Goal: Transaction & Acquisition: Purchase product/service

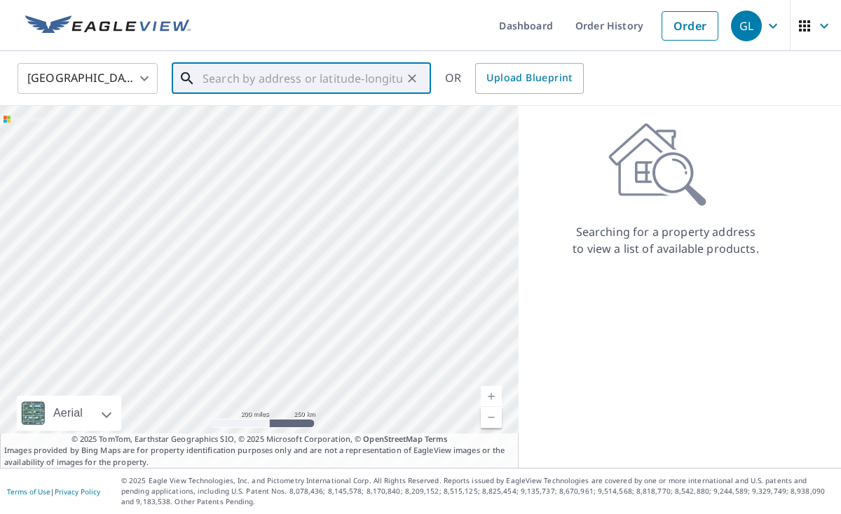
click at [214, 88] on input "text" at bounding box center [302, 78] width 200 height 39
paste input "[STREET_ADDRESS]"
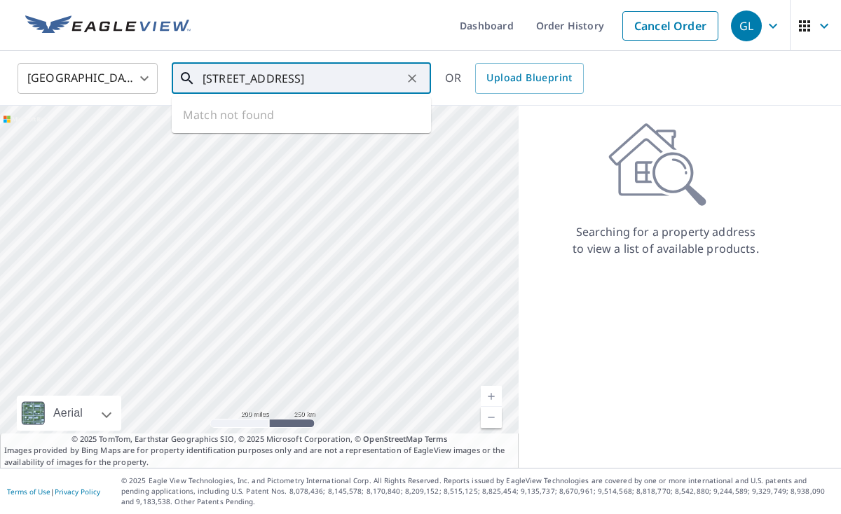
scroll to position [0, 68]
type input "[STREET_ADDRESS]"
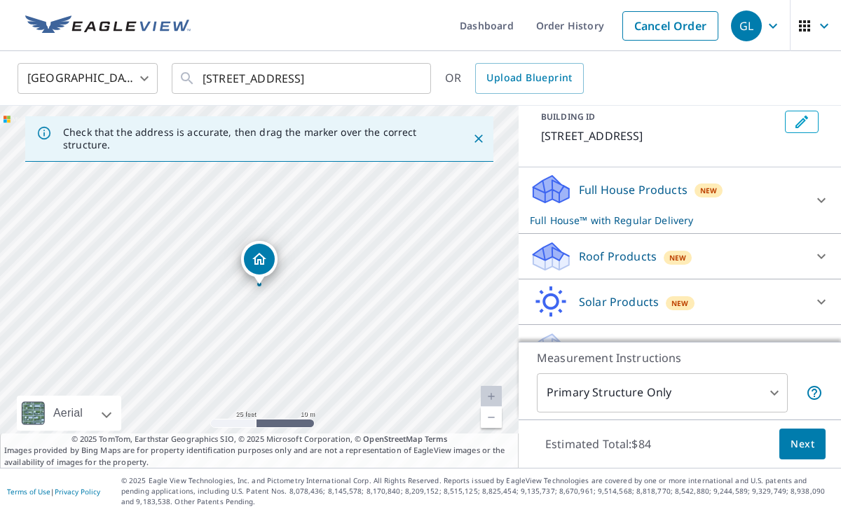
scroll to position [86, 0]
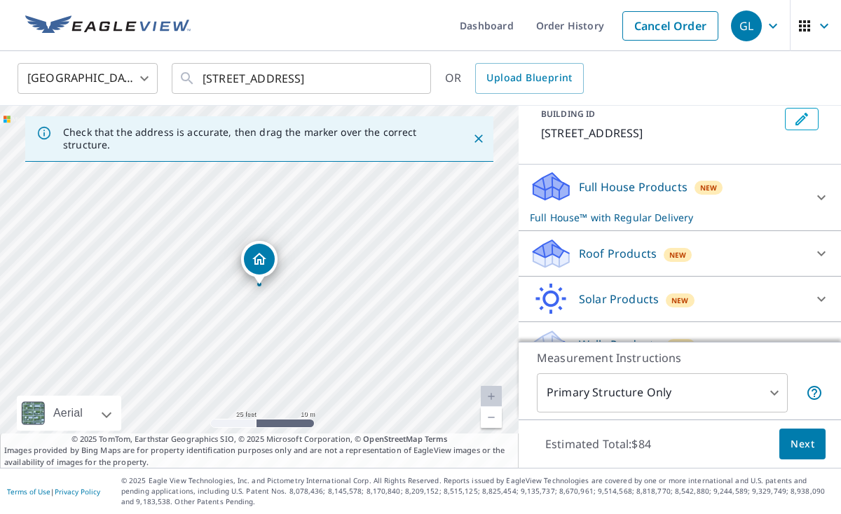
click at [750, 258] on div "Roof Products New" at bounding box center [667, 253] width 275 height 33
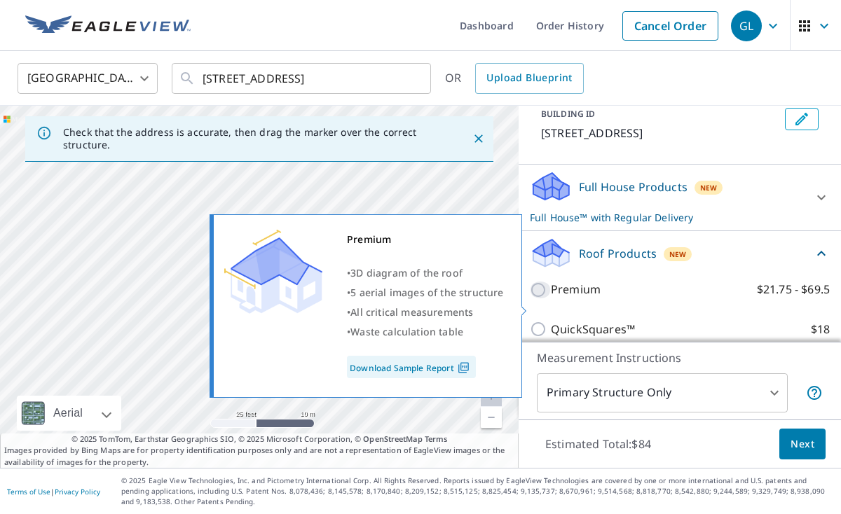
click at [544, 298] on input "Premium $21.75 - $69.5" at bounding box center [540, 290] width 21 height 17
checkbox input "true"
checkbox input "false"
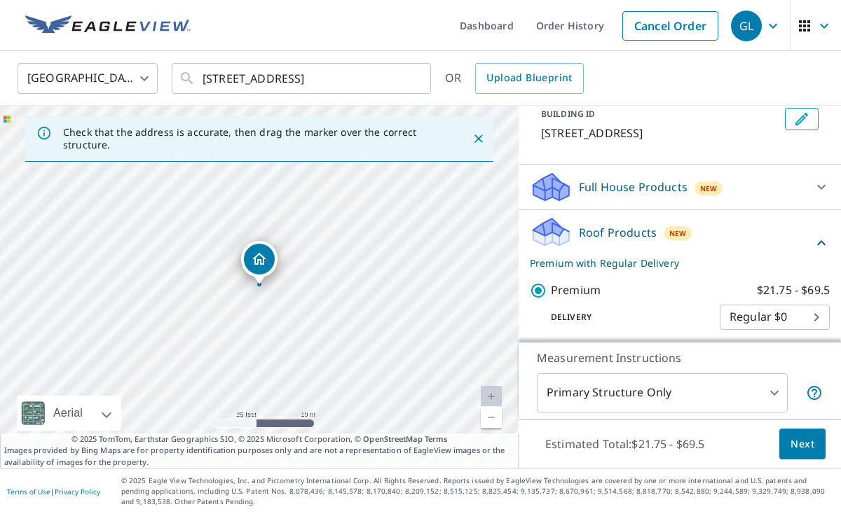
click at [802, 448] on span "Next" at bounding box center [802, 445] width 24 height 18
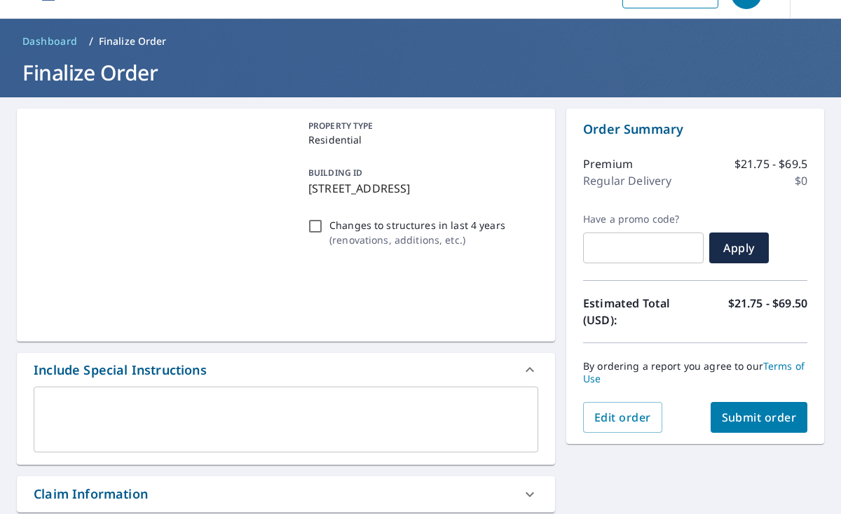
scroll to position [36, 0]
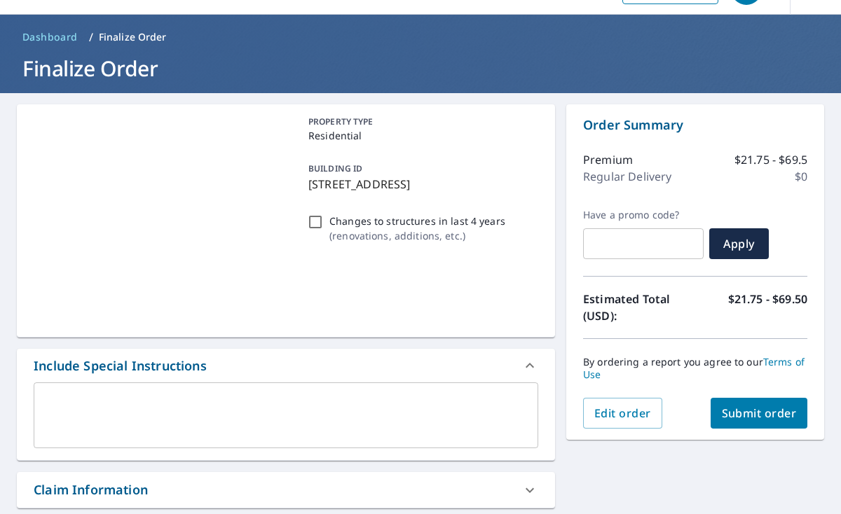
drag, startPoint x: 752, startPoint y: 429, endPoint x: 754, endPoint y: 417, distance: 12.0
click at [752, 429] on div "Order Summary Premium $21.75 - $69.5 Regular Delivery $0 Have a promo code? ​ A…" at bounding box center [695, 272] width 258 height 336
click at [754, 417] on span "Submit order" at bounding box center [758, 413] width 75 height 15
checkbox input "true"
